Goal: Consume media (video, audio): Consume media (video, audio)

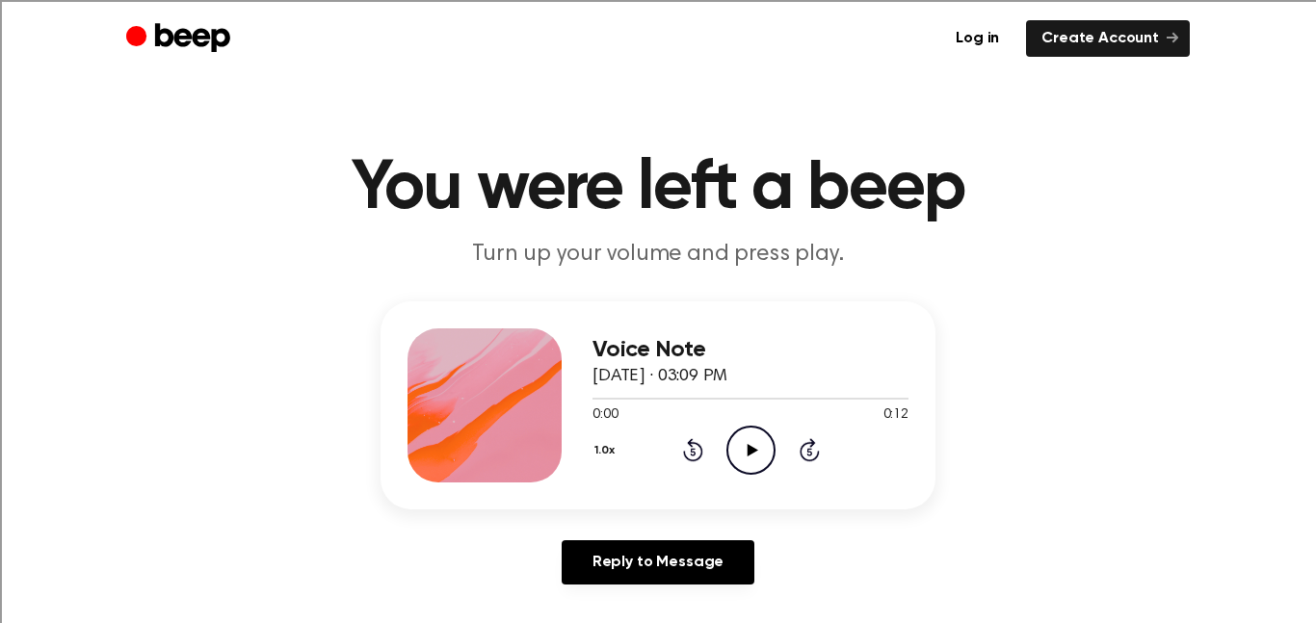
click at [765, 475] on div "Voice Note August 26, 2025 · 03:09 PM 0:00 0:12 Your browser does not support t…" at bounding box center [750, 405] width 316 height 154
click at [752, 462] on icon "Play Audio" at bounding box center [750, 450] width 49 height 49
click at [754, 484] on div "Voice Note August 26, 2025 · 03:12 PM 0:00 0:14 Your browser does not support t…" at bounding box center [657, 405] width 555 height 208
click at [757, 453] on icon "Play Audio" at bounding box center [750, 450] width 49 height 49
click at [754, 471] on icon "Play Audio" at bounding box center [750, 450] width 49 height 49
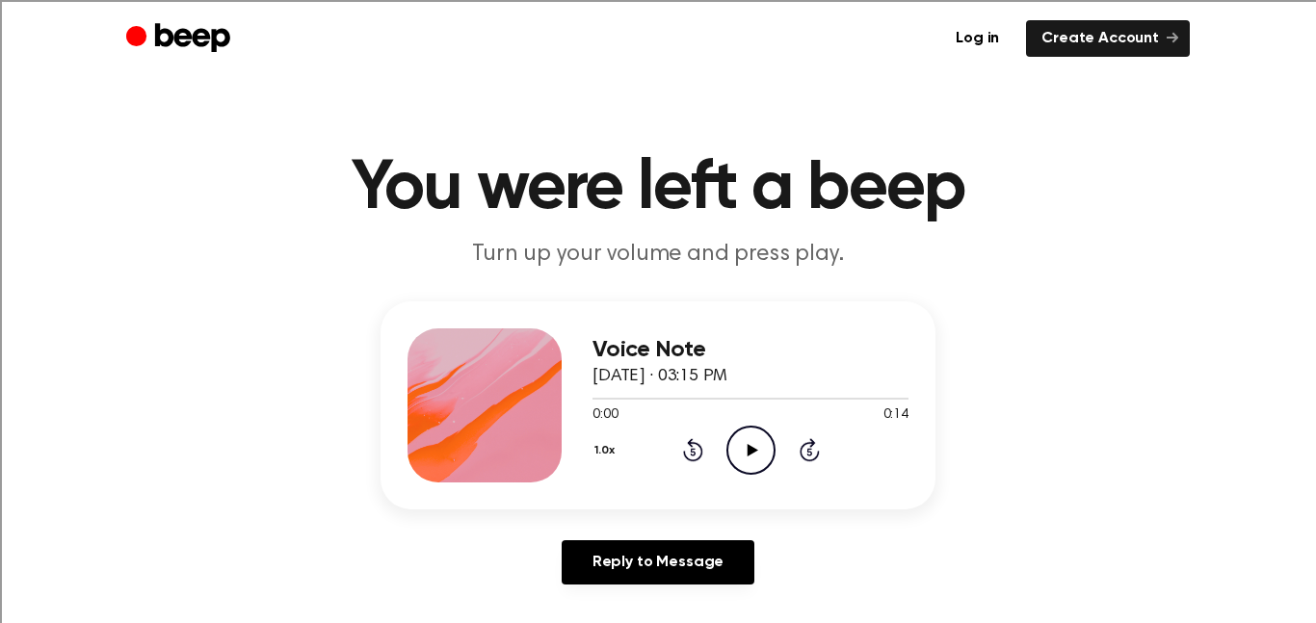
click at [757, 455] on icon "Play Audio" at bounding box center [750, 450] width 49 height 49
click at [762, 455] on icon "Play Audio" at bounding box center [750, 450] width 49 height 49
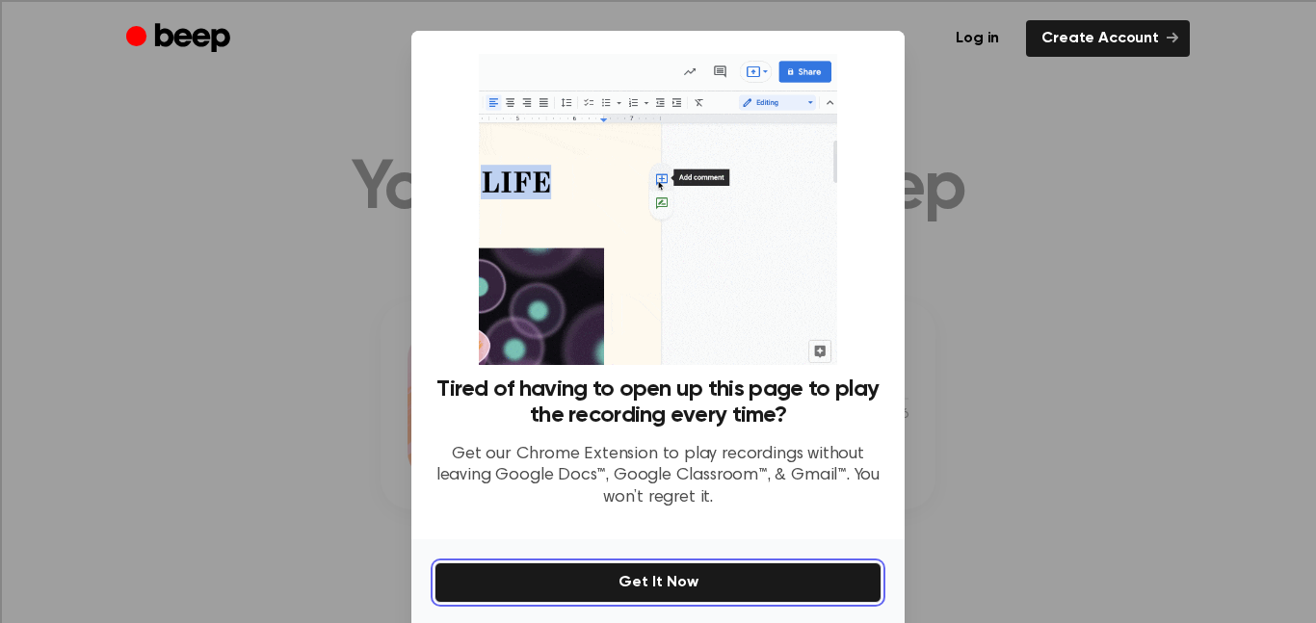
click at [790, 582] on button "Get It Now" at bounding box center [657, 583] width 447 height 40
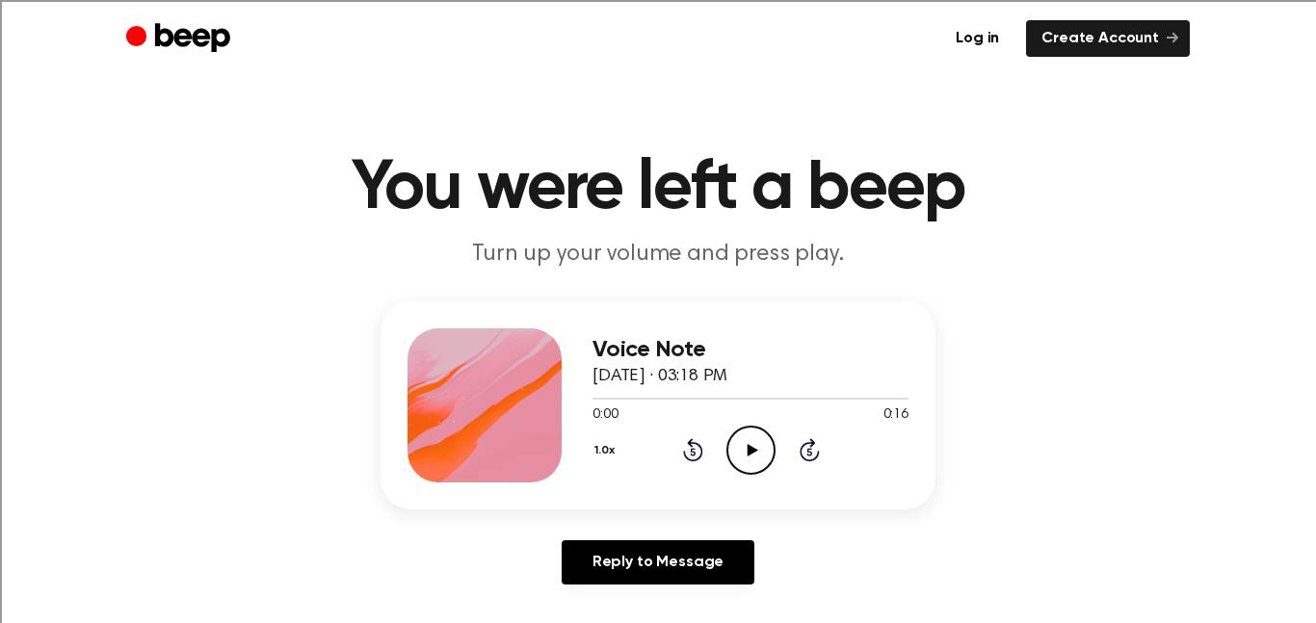
click at [767, 453] on icon "Play Audio" at bounding box center [750, 450] width 49 height 49
click at [759, 445] on icon "Play Audio" at bounding box center [750, 450] width 49 height 49
